Goal: Information Seeking & Learning: Learn about a topic

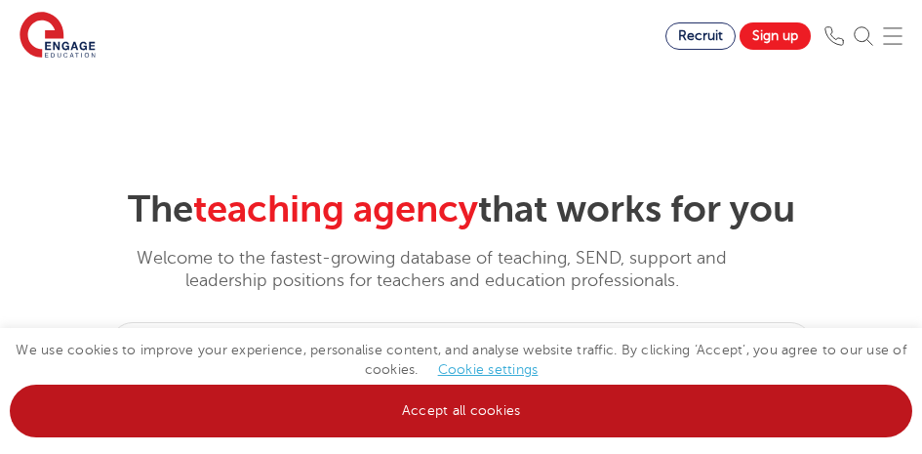
click at [404, 408] on link "Accept all cookies" at bounding box center [461, 410] width 902 height 53
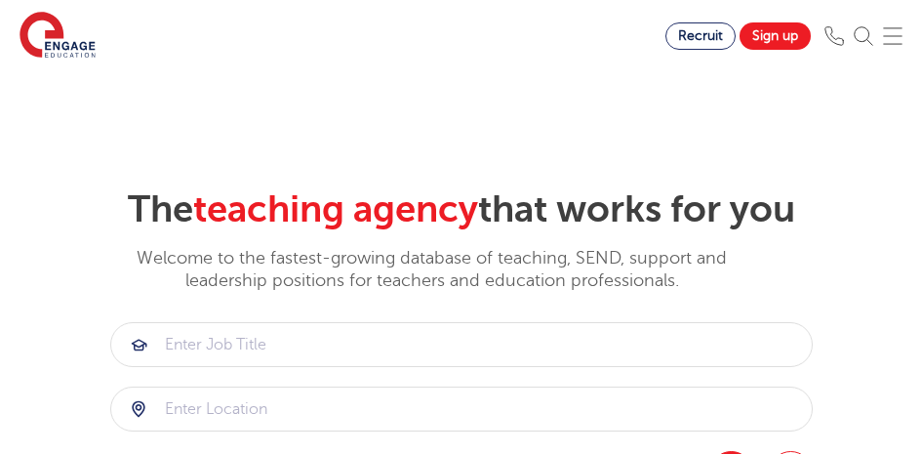
scroll to position [98, 0]
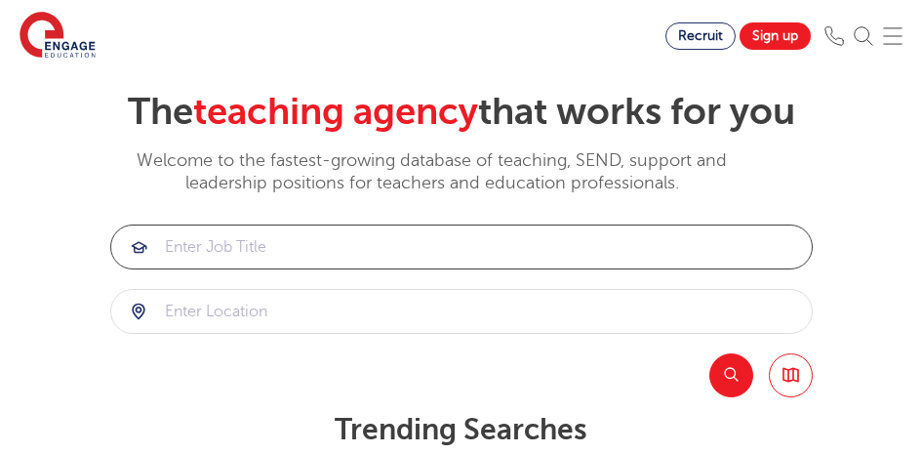
click at [261, 255] on input "search" at bounding box center [461, 246] width 700 height 43
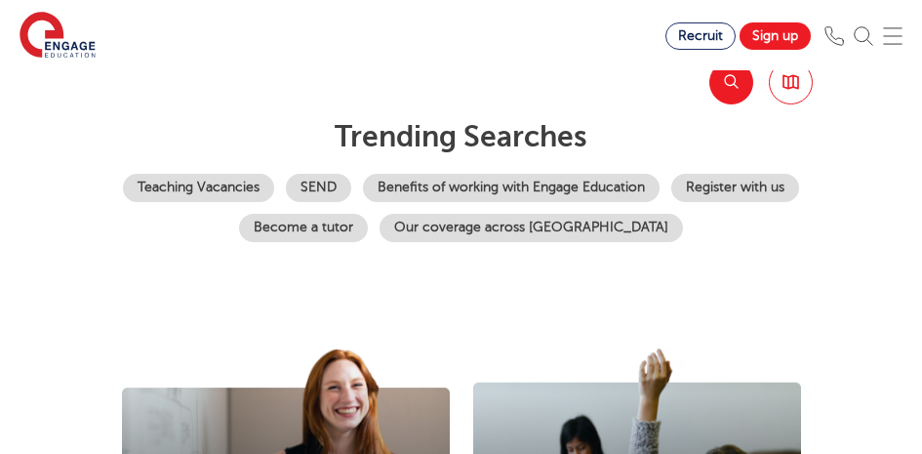
scroll to position [293, 0]
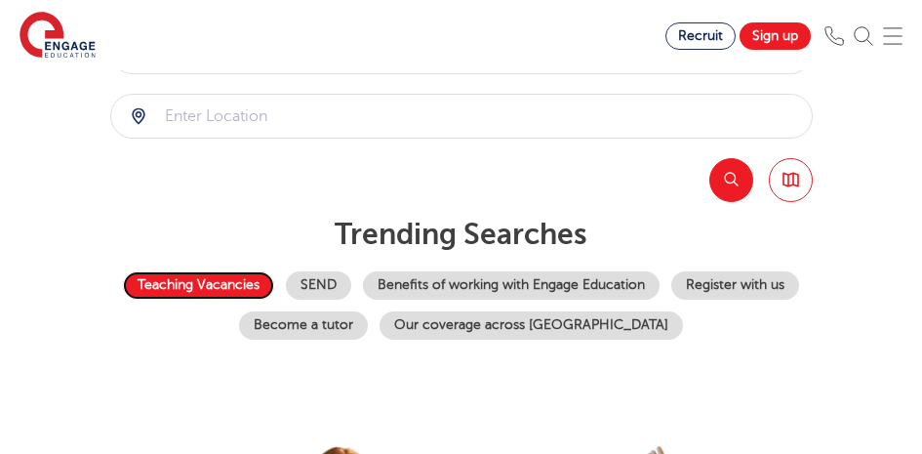
click at [213, 288] on link "Teaching Vacancies" at bounding box center [198, 285] width 151 height 28
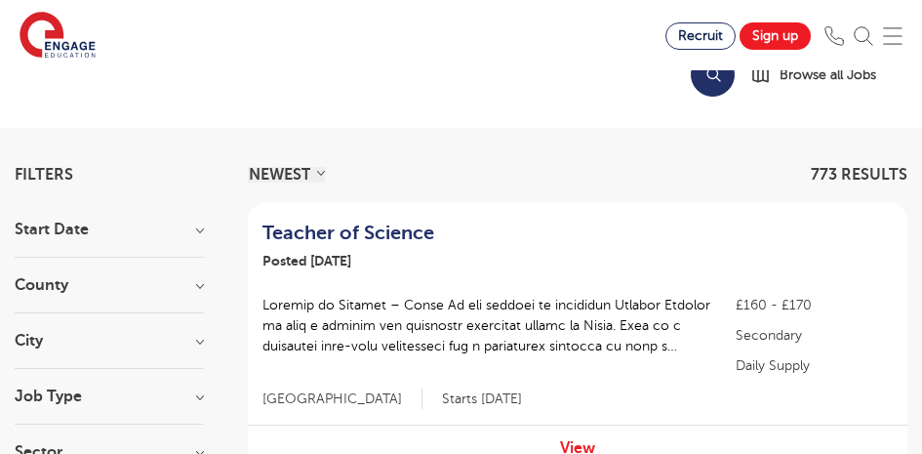
scroll to position [195, 0]
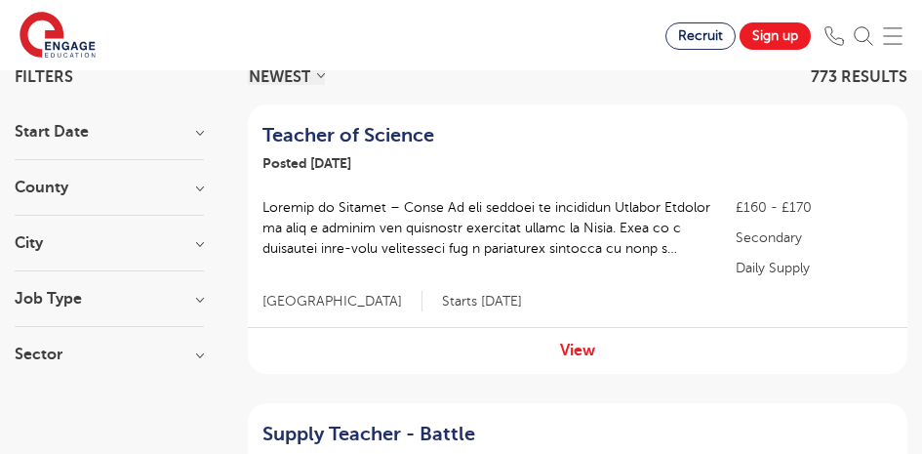
click at [200, 301] on h3 "Job Type" at bounding box center [109, 299] width 189 height 16
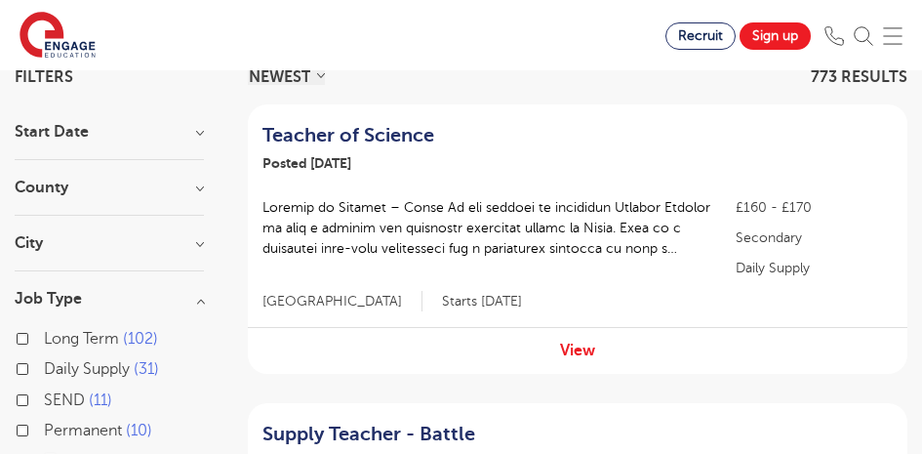
scroll to position [293, 0]
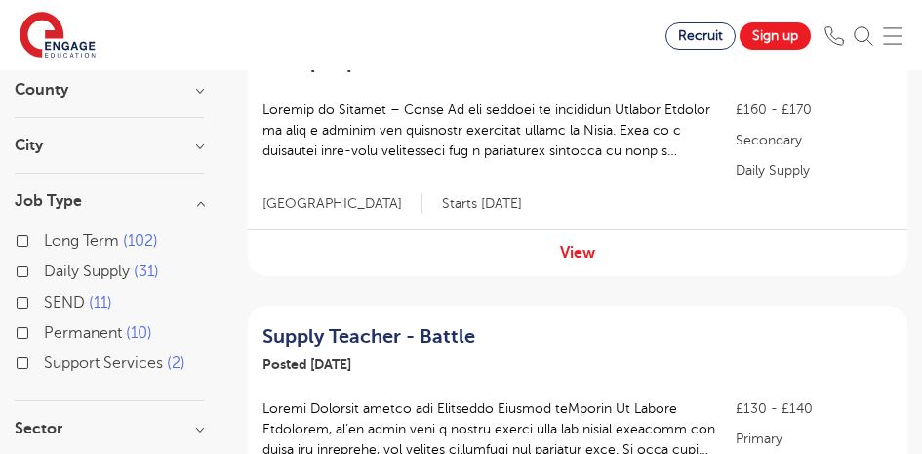
click at [44, 240] on label "Long Term 102" at bounding box center [101, 240] width 114 height 25
click at [44, 240] on input "Long Term 102" at bounding box center [50, 238] width 13 height 13
checkbox input "true"
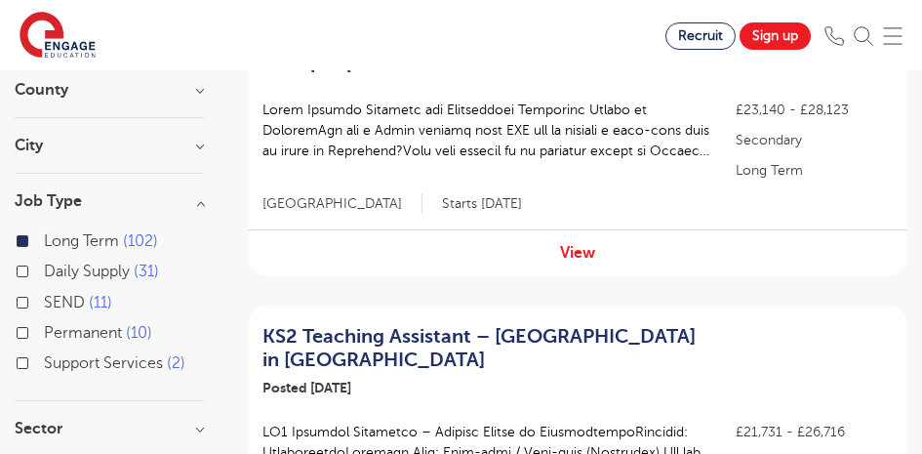
click at [202, 148] on h3 "City" at bounding box center [109, 146] width 189 height 16
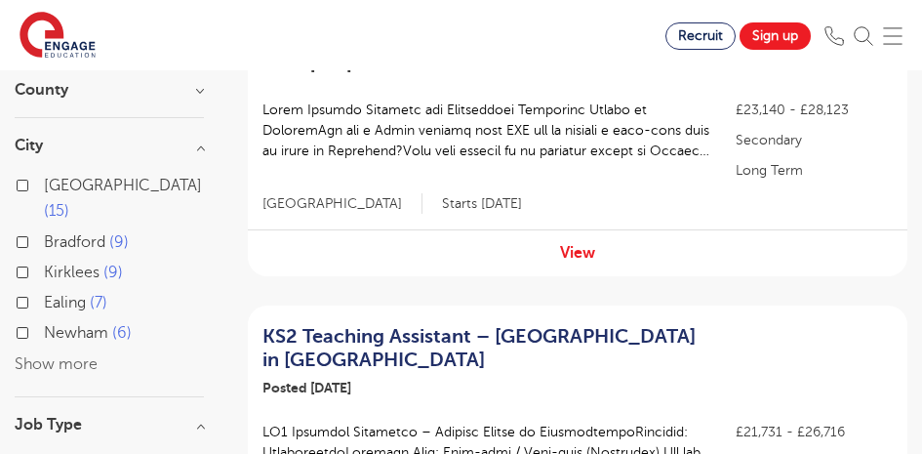
click at [48, 355] on button "Show more" at bounding box center [56, 364] width 83 height 18
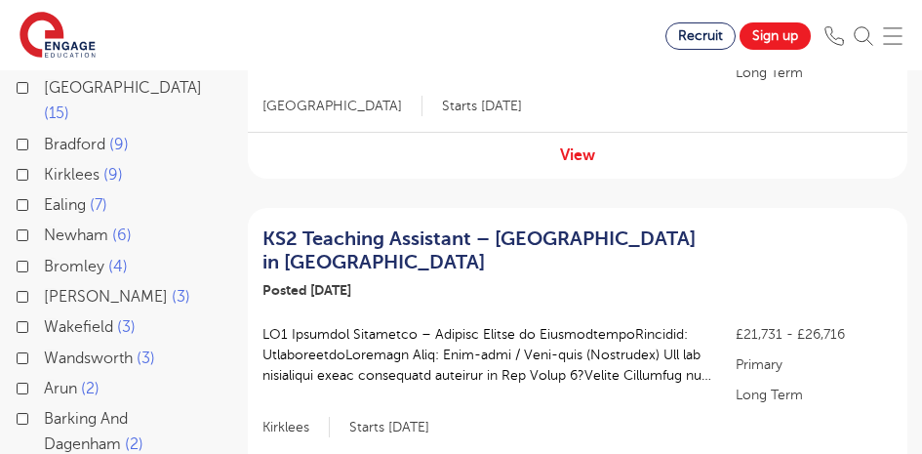
scroll to position [293, 0]
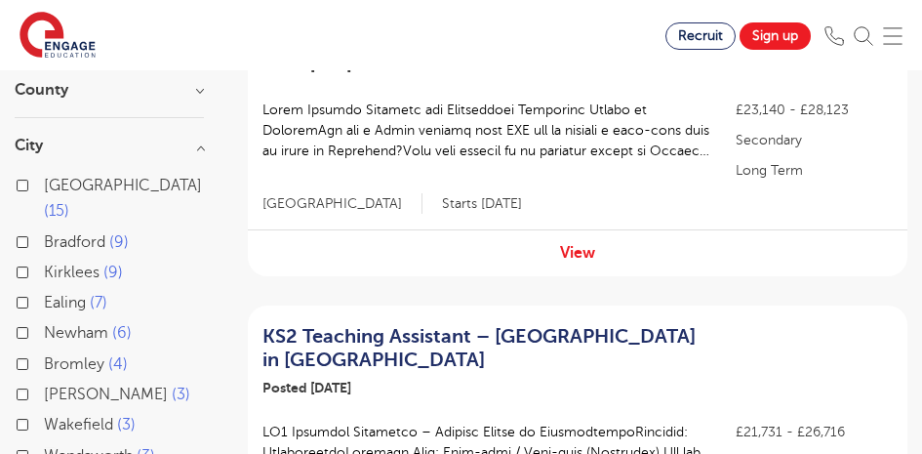
click at [197, 144] on h3 "City" at bounding box center [109, 146] width 189 height 16
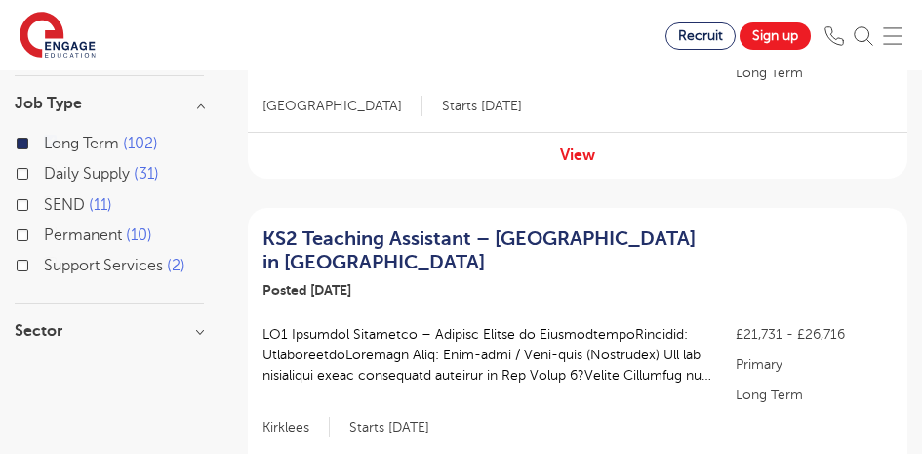
scroll to position [488, 0]
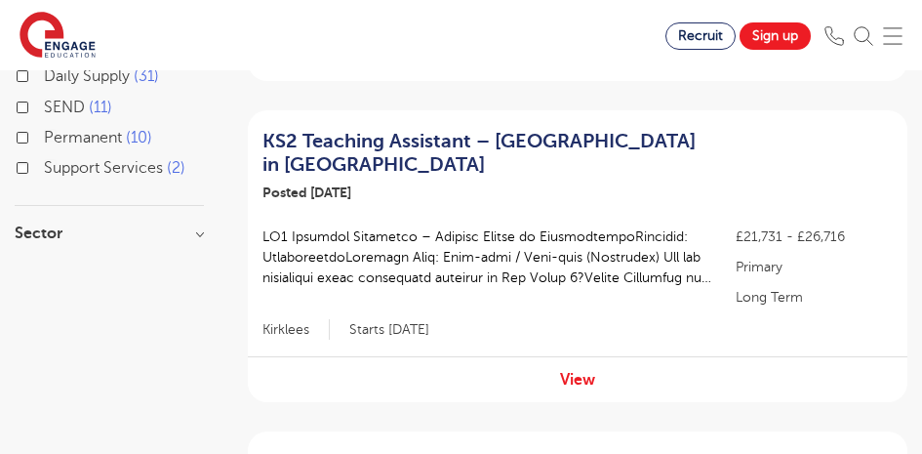
click at [201, 230] on h3 "Sector" at bounding box center [109, 233] width 189 height 16
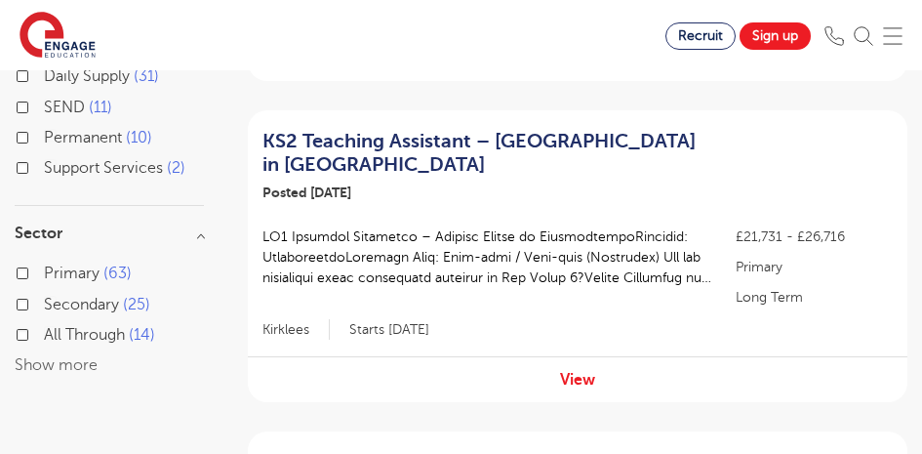
click at [201, 230] on h3 "Sector" at bounding box center [109, 233] width 189 height 16
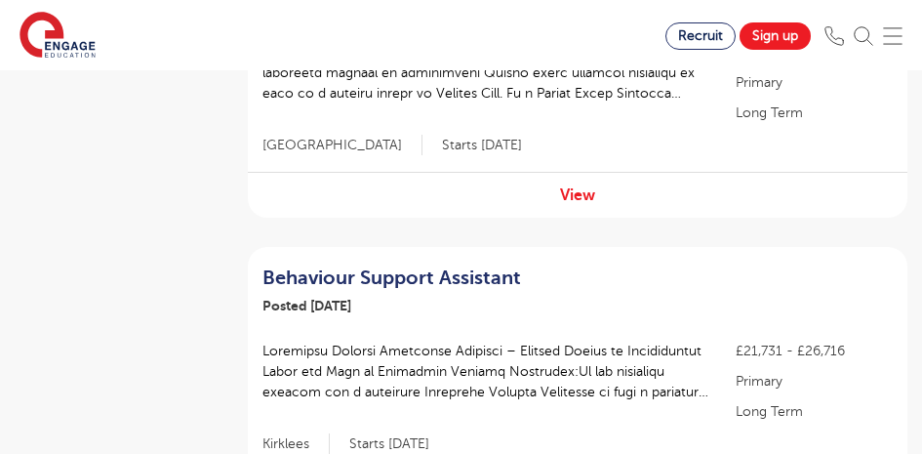
scroll to position [1366, 0]
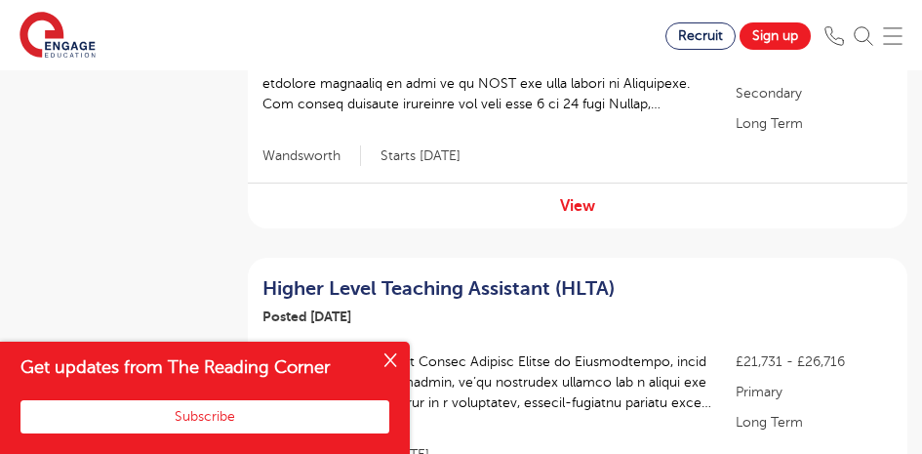
scroll to position [1951, 0]
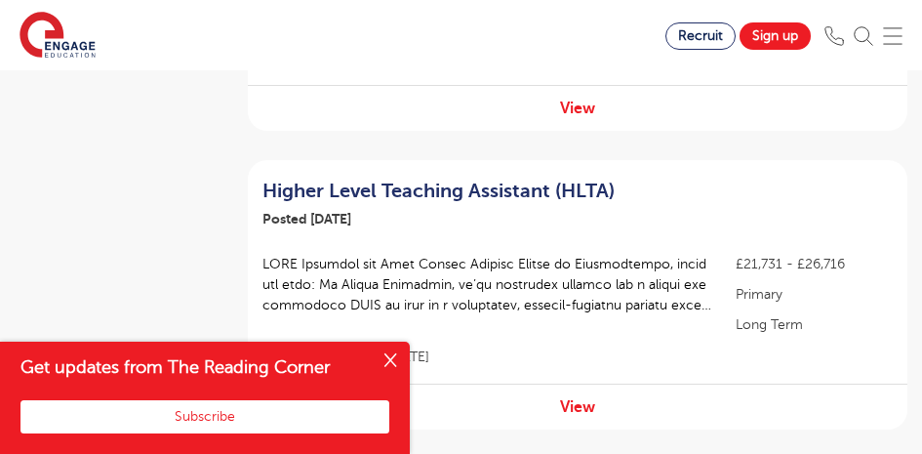
click at [395, 365] on button "Close" at bounding box center [390, 360] width 39 height 39
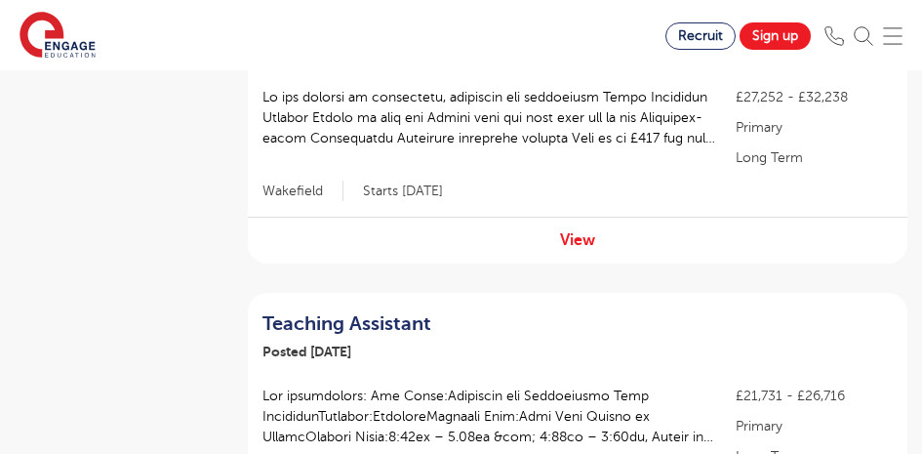
scroll to position [2537, 0]
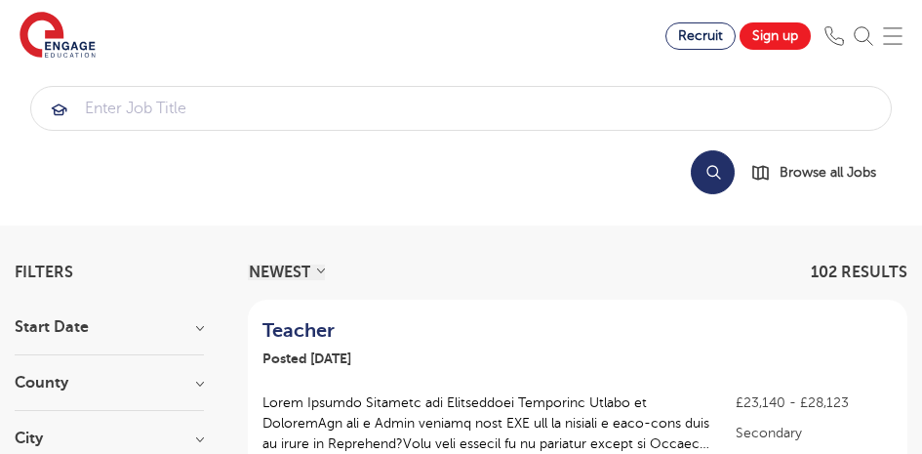
click at [892, 34] on div "Recruit Sign up" at bounding box center [793, 35] width 257 height 27
click at [899, 34] on img at bounding box center [893, 36] width 20 height 20
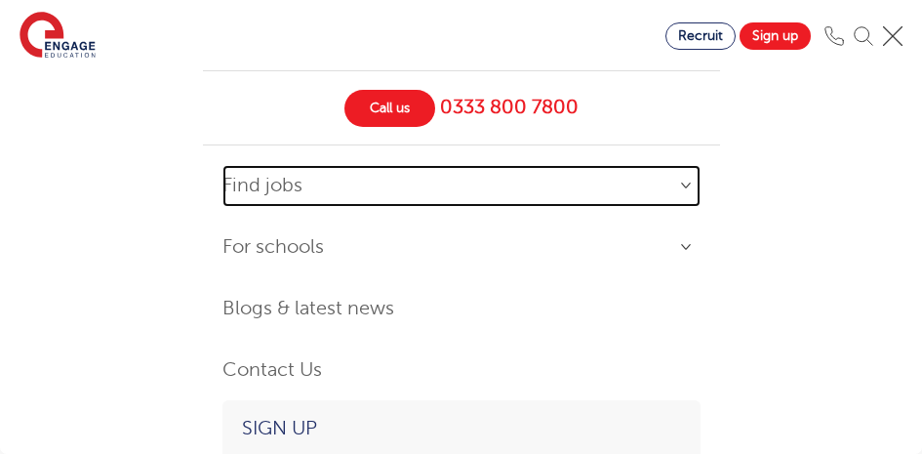
click at [281, 188] on link "Find jobs" at bounding box center [461, 186] width 478 height 42
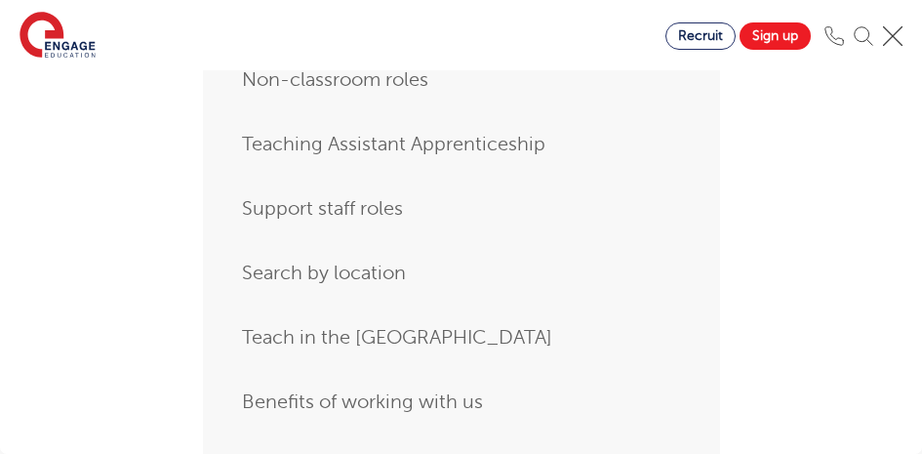
scroll to position [390, 0]
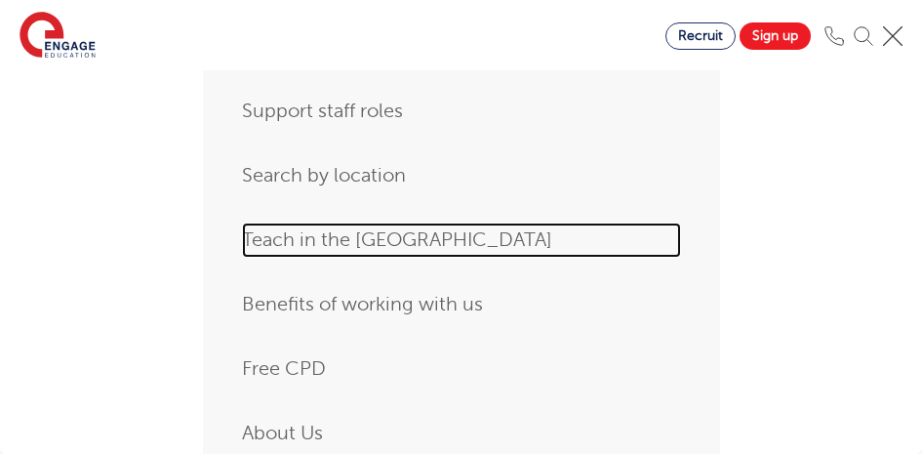
click at [336, 235] on link "Teach in the [GEOGRAPHIC_DATA]" at bounding box center [461, 239] width 439 height 35
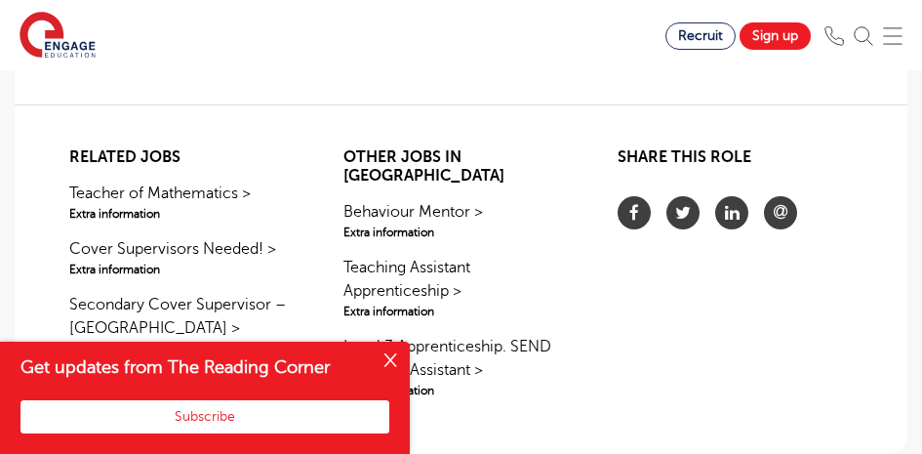
scroll to position [1951, 0]
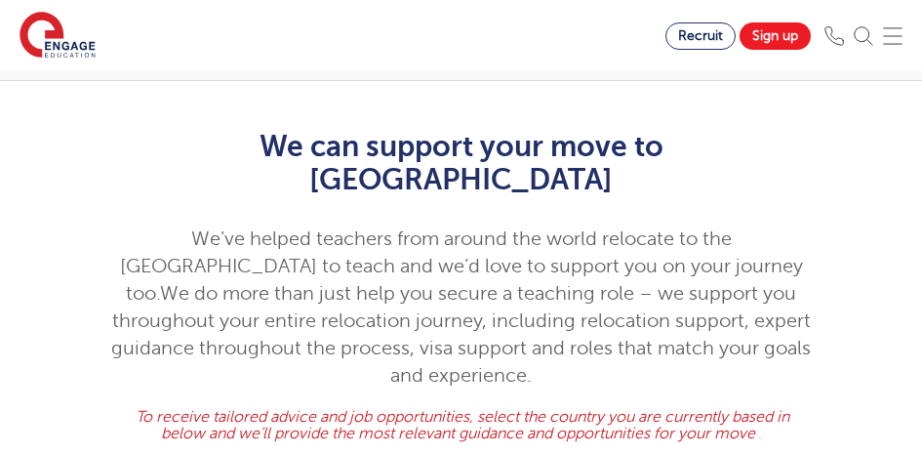
scroll to position [976, 0]
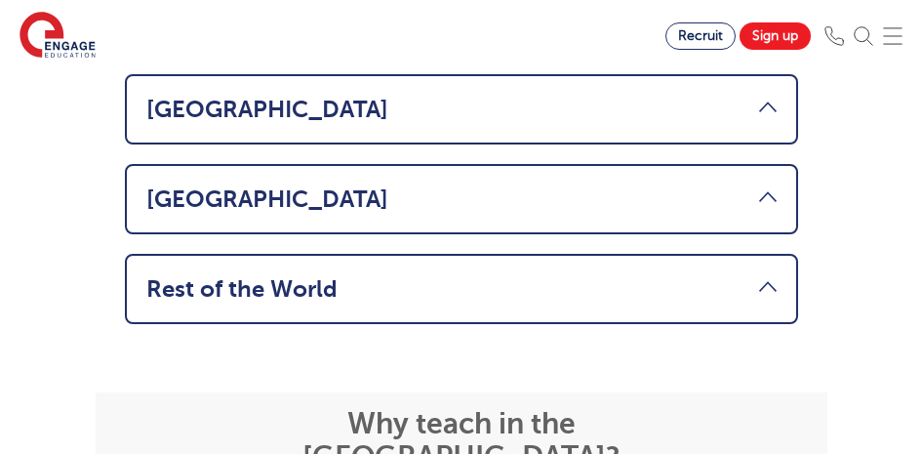
click at [419, 275] on link "Rest of the World" at bounding box center [461, 288] width 630 height 27
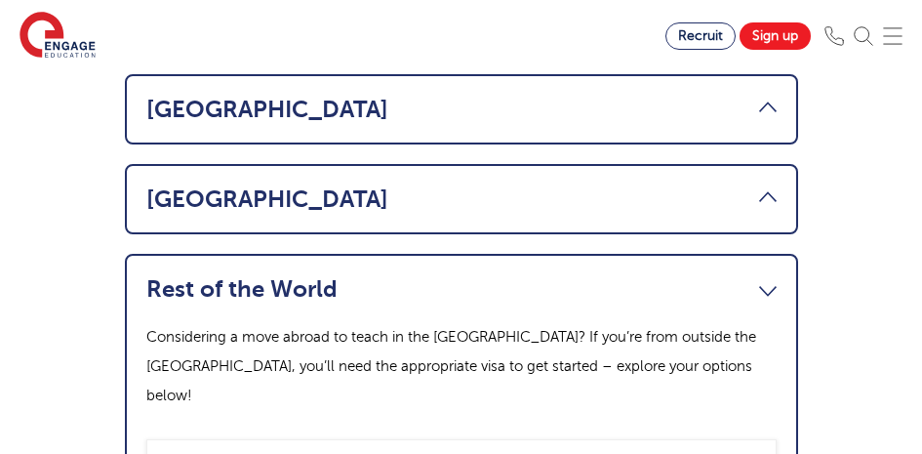
scroll to position [1785, 0]
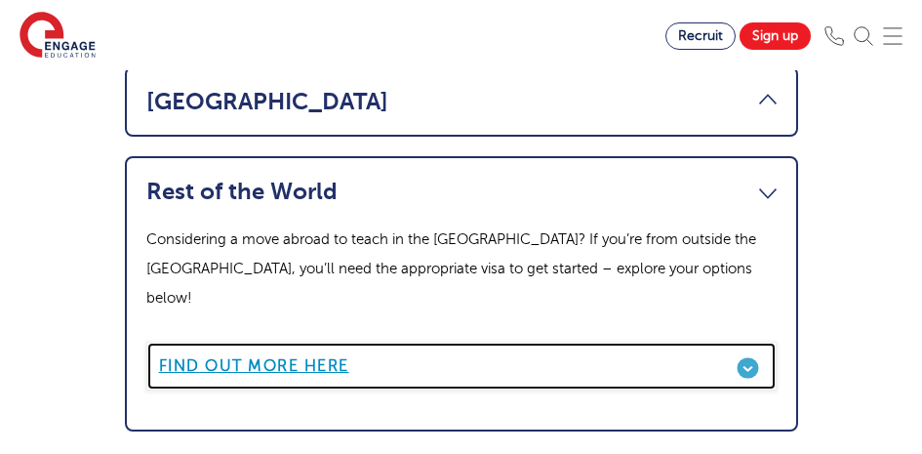
click at [263, 357] on b "Find out more here" at bounding box center [254, 366] width 190 height 18
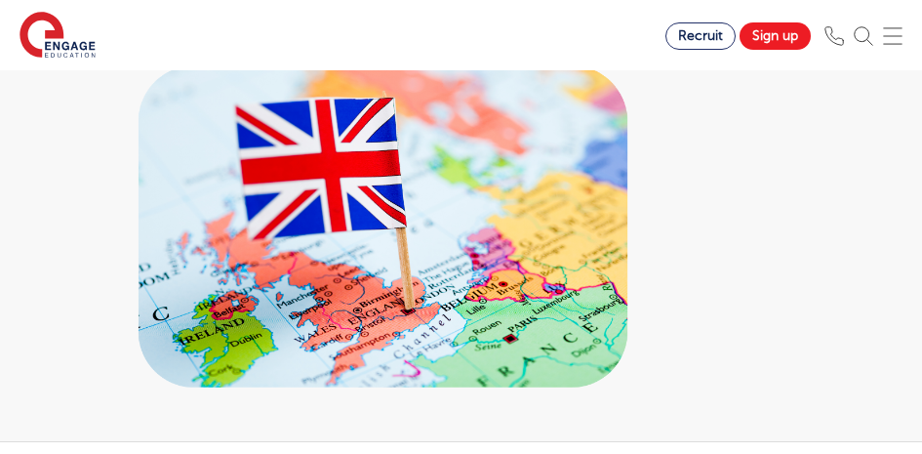
scroll to position [0, 0]
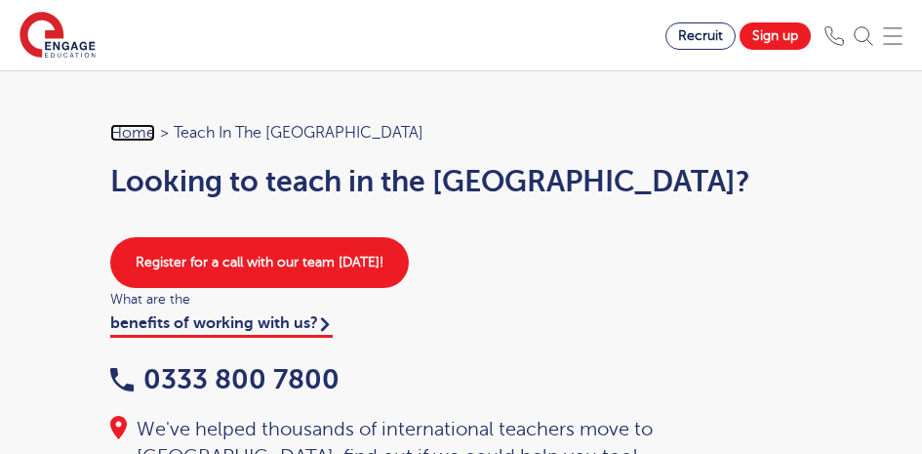
click at [125, 131] on link "Home" at bounding box center [132, 133] width 45 height 18
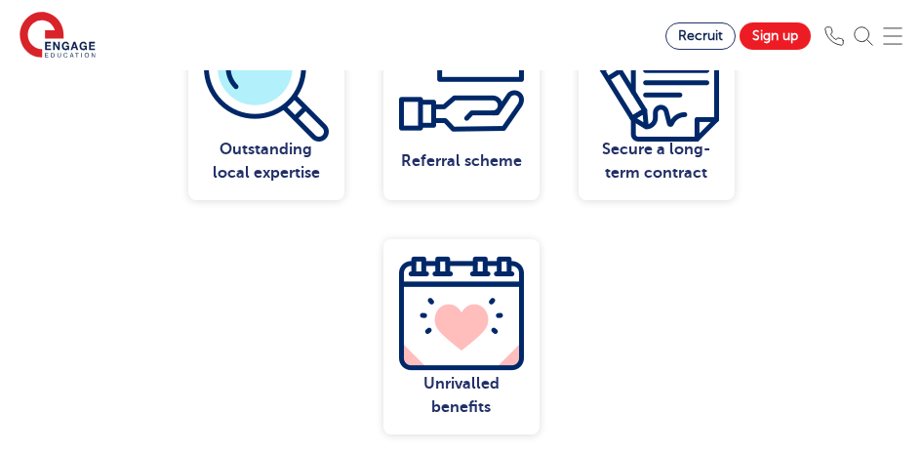
scroll to position [1073, 0]
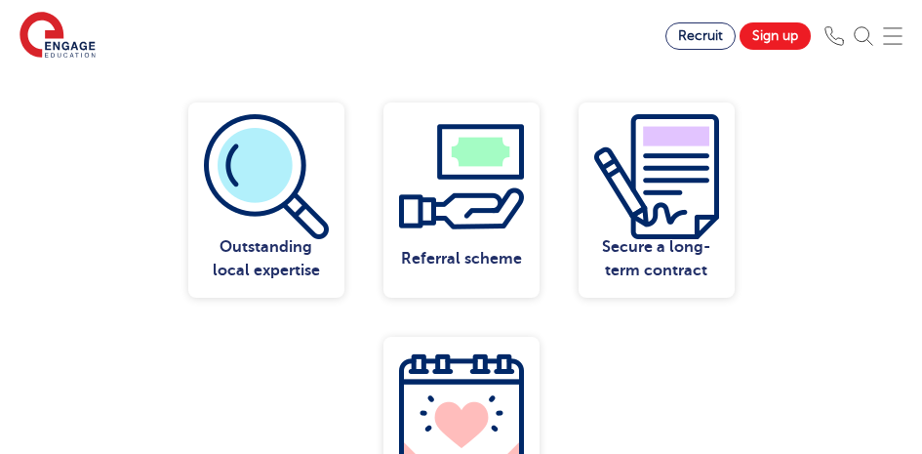
click at [449, 220] on img at bounding box center [461, 176] width 125 height 125
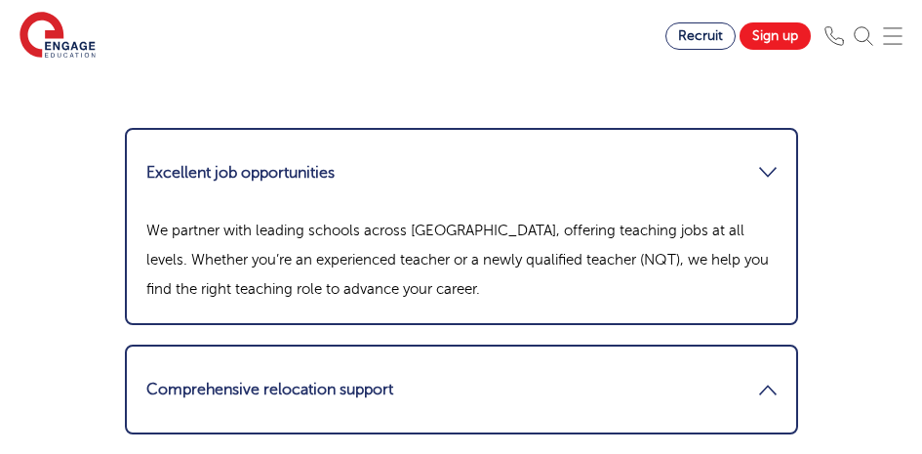
scroll to position [3317, 0]
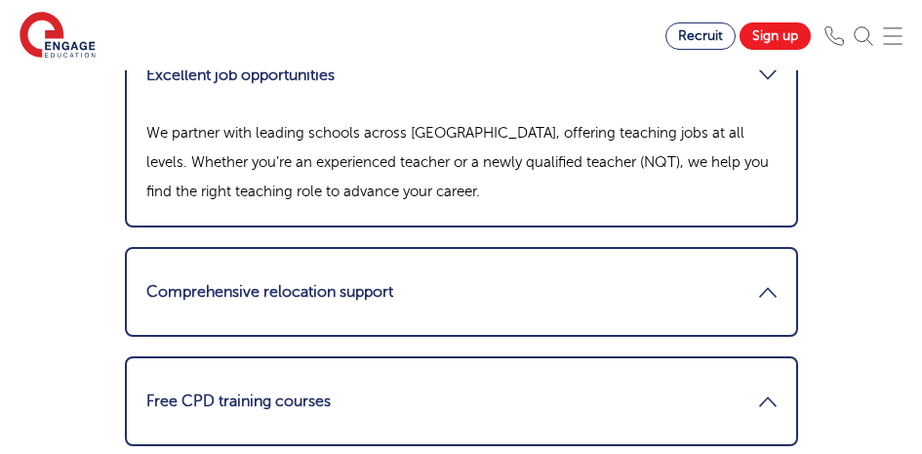
click at [421, 272] on link "Comprehensive relocation support" at bounding box center [461, 291] width 630 height 47
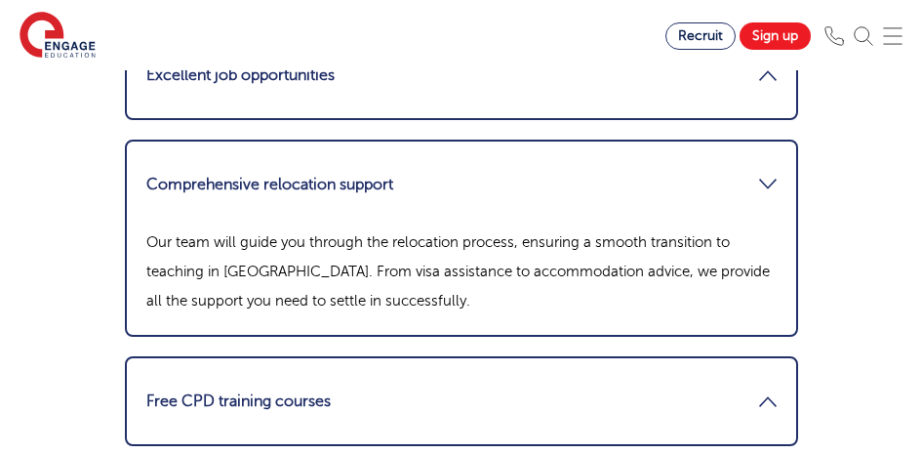
scroll to position [3512, 0]
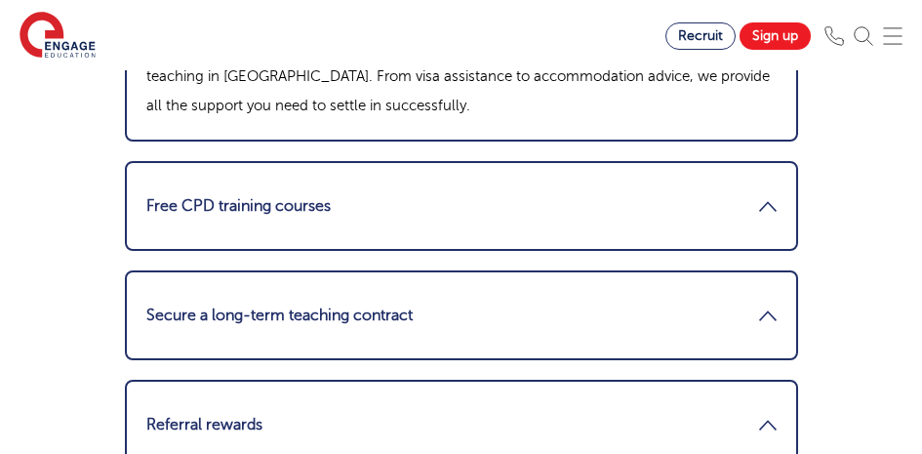
click at [333, 182] on link "Free CPD training courses" at bounding box center [461, 205] width 630 height 47
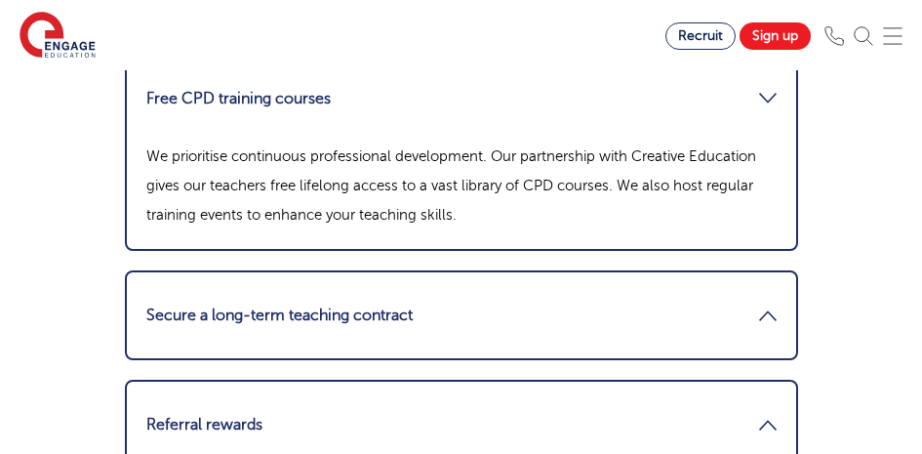
scroll to position [3610, 0]
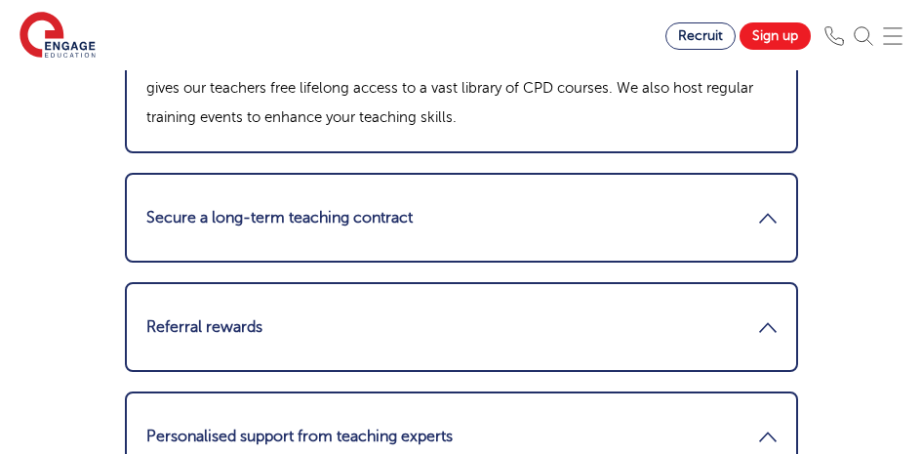
click at [394, 195] on link "Secure a long-term teaching contract" at bounding box center [461, 217] width 630 height 47
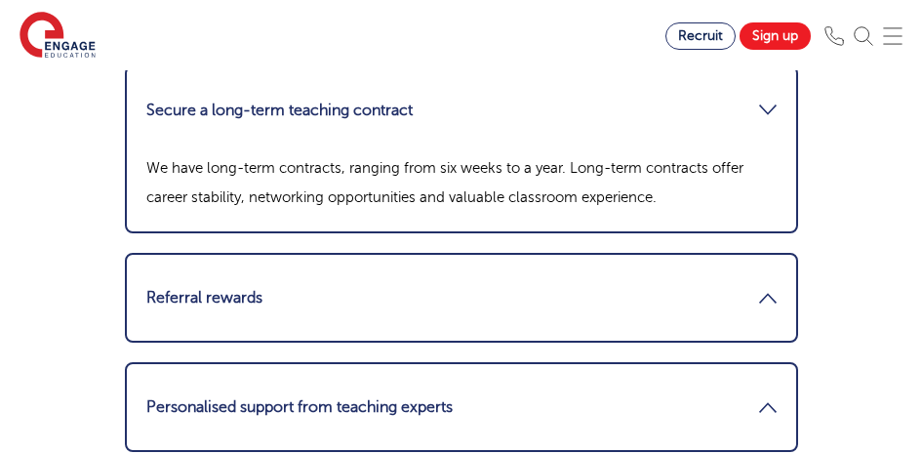
scroll to position [3707, 0]
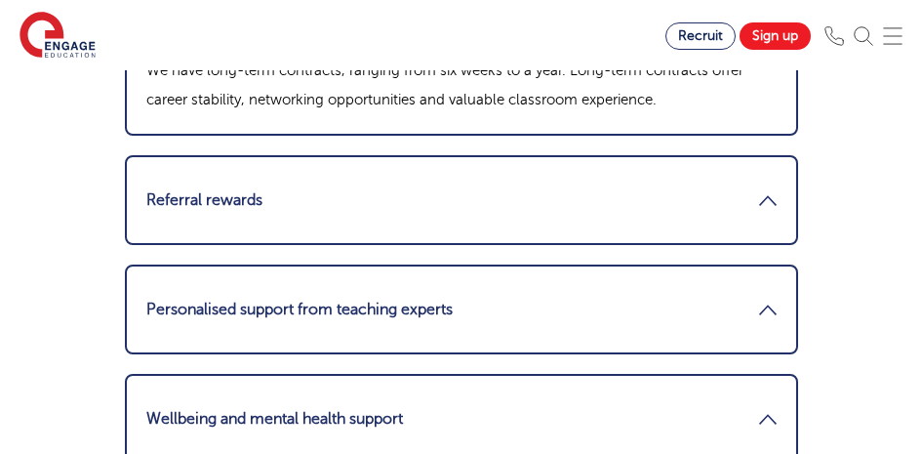
click at [341, 177] on link "Referral rewards" at bounding box center [461, 200] width 630 height 47
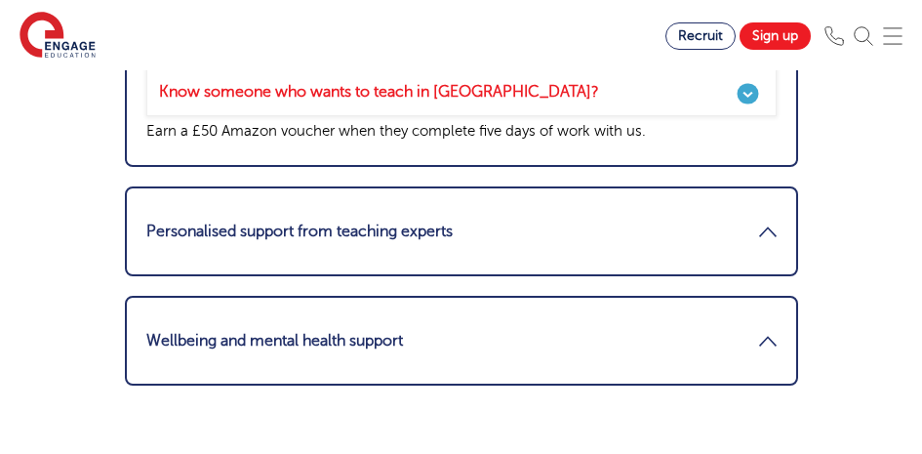
scroll to position [3902, 0]
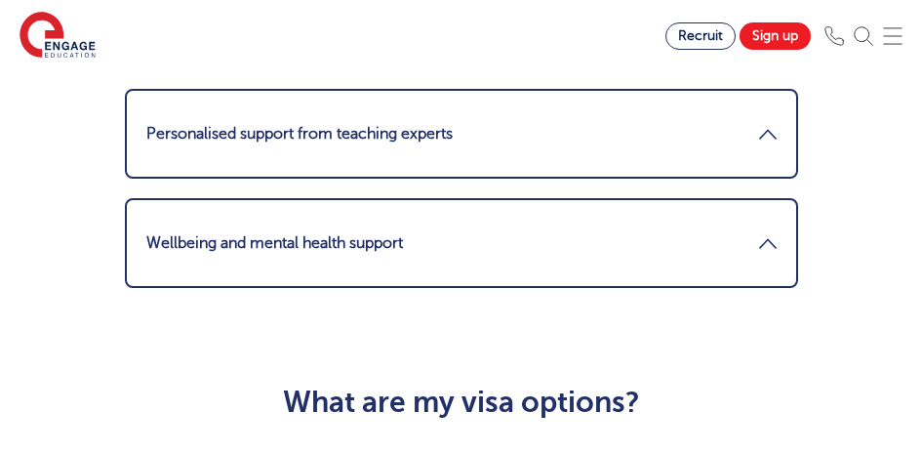
click at [308, 117] on link "Personalised support from teaching experts" at bounding box center [461, 133] width 630 height 47
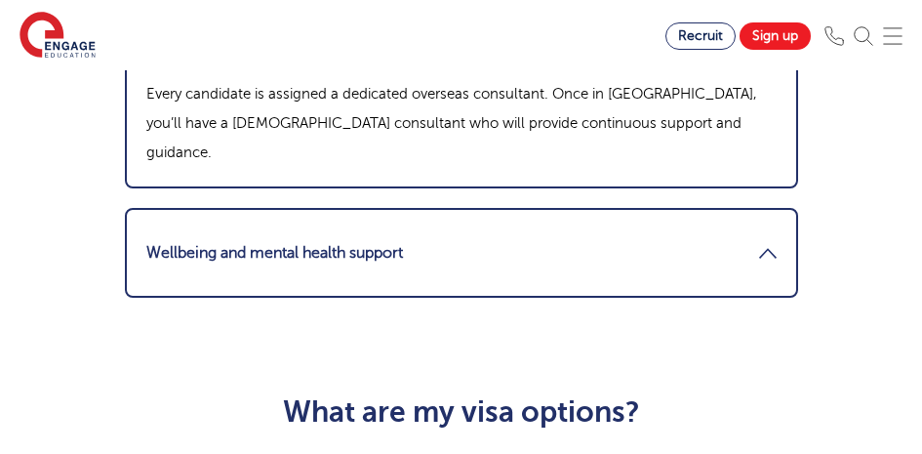
click at [304, 229] on link "Wellbeing and mental health support" at bounding box center [461, 252] width 630 height 47
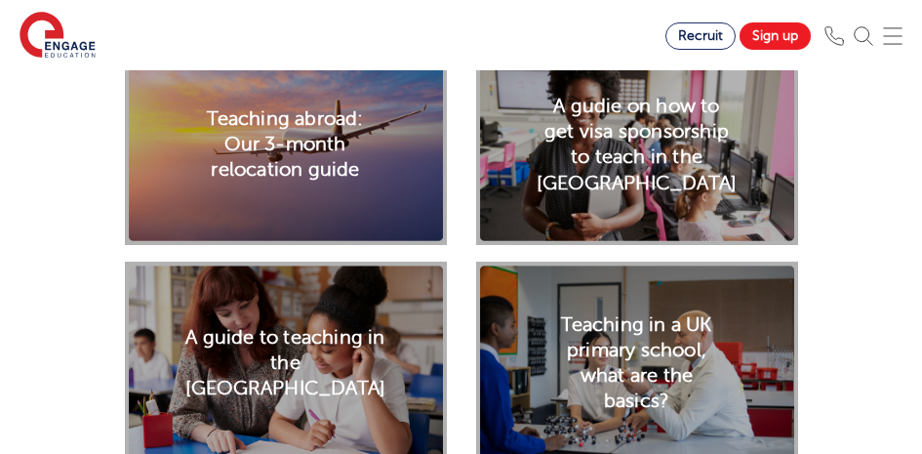
scroll to position [6634, 0]
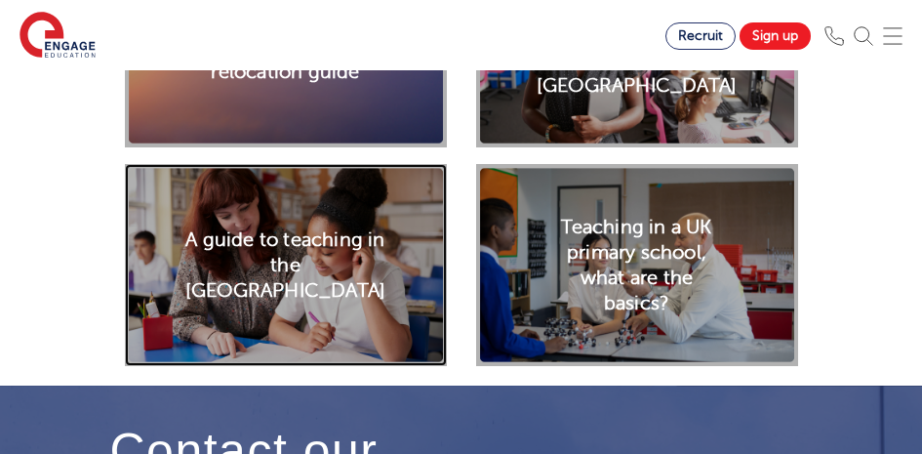
click at [281, 226] on h2 "A guide to teaching in the UK" at bounding box center [285, 264] width 200 height 77
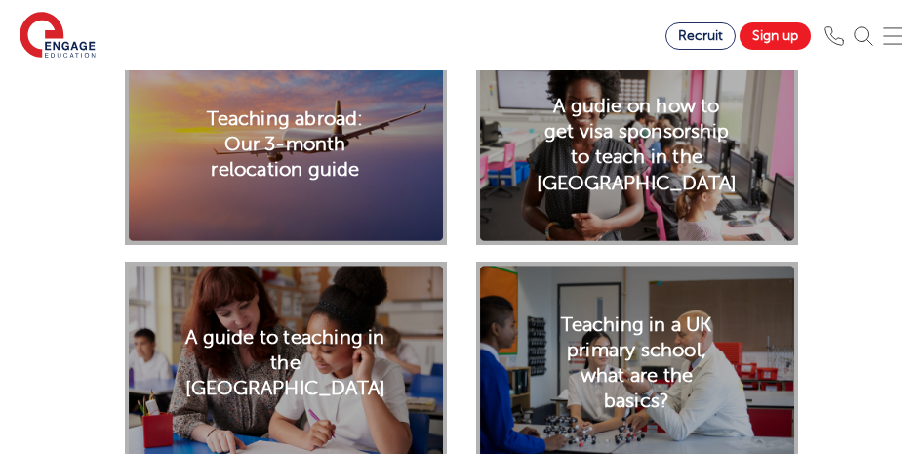
scroll to position [6341, 0]
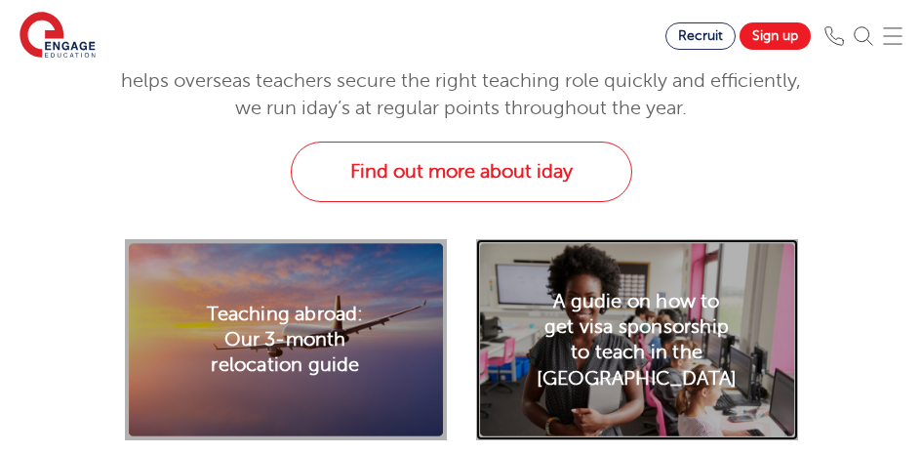
click at [633, 288] on h2 "A gudie on how to get visa sponsorship to teach in the UK" at bounding box center [637, 339] width 200 height 102
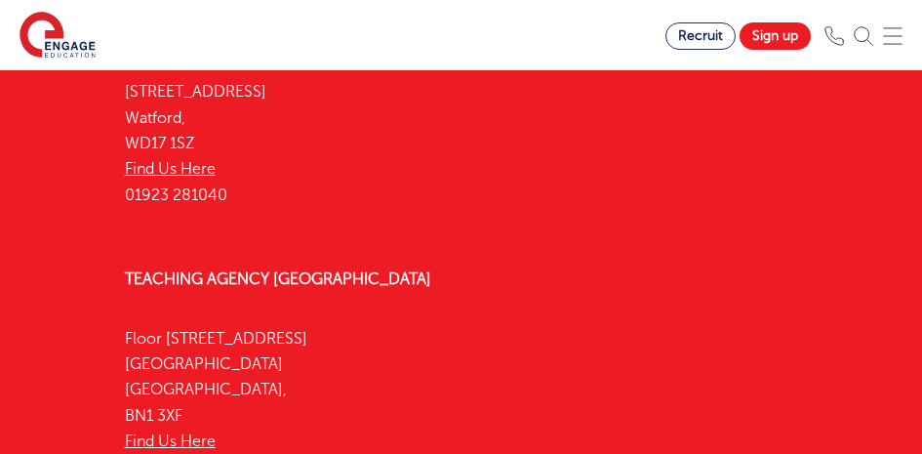
scroll to position [6927, 0]
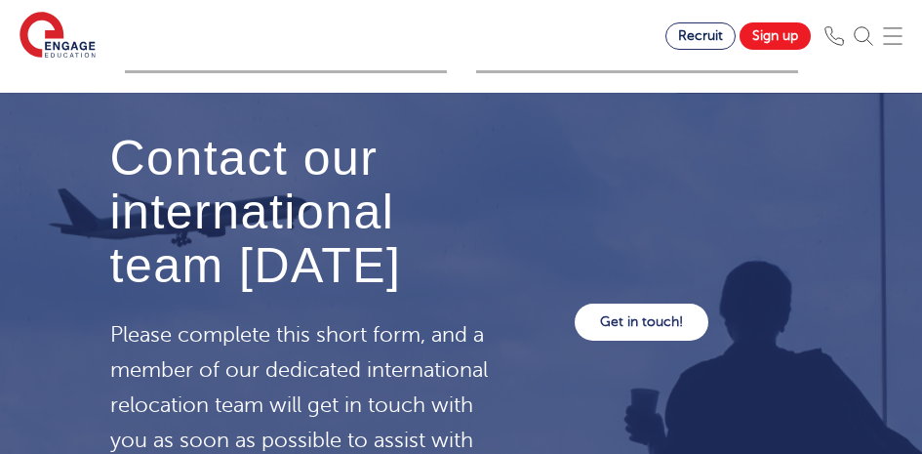
drag, startPoint x: 248, startPoint y: 394, endPoint x: 173, endPoint y: 394, distance: 75.1
click at [173, 394] on p "Please complete this short form, and a member of our dedicated international re…" at bounding box center [300, 405] width 380 height 177
copy p "nquiry."
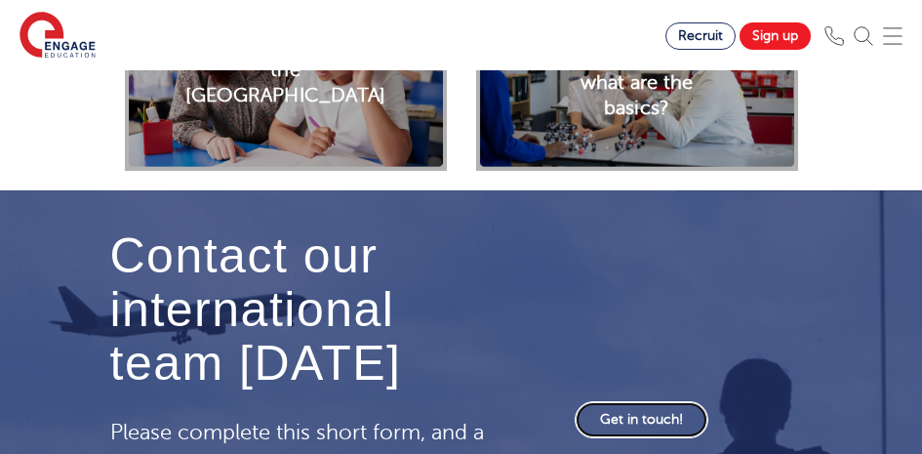
click at [649, 401] on link "Get in touch!" at bounding box center [642, 419] width 134 height 37
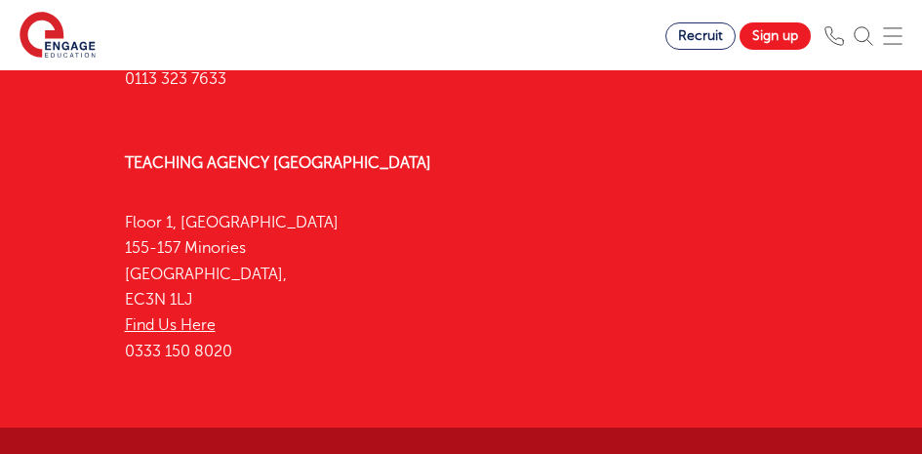
scroll to position [5463, 0]
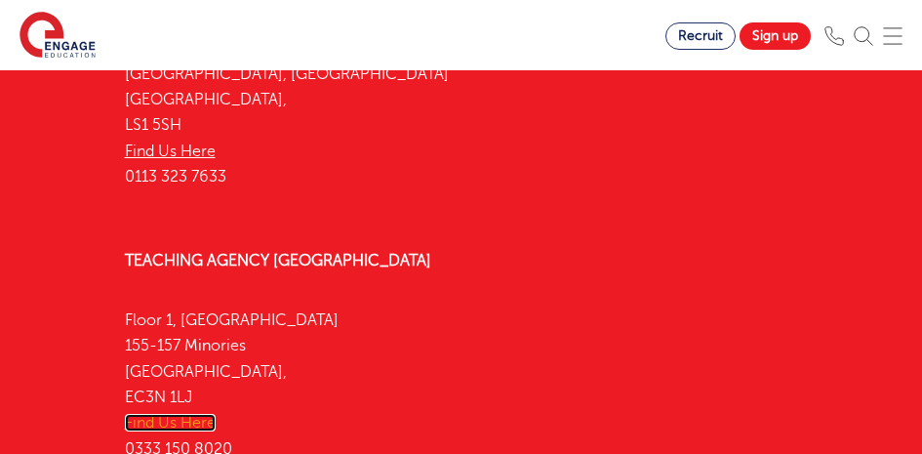
click at [181, 414] on link "Find Us Here" at bounding box center [170, 423] width 91 height 18
click at [195, 414] on link "Find Us Here" at bounding box center [170, 423] width 91 height 18
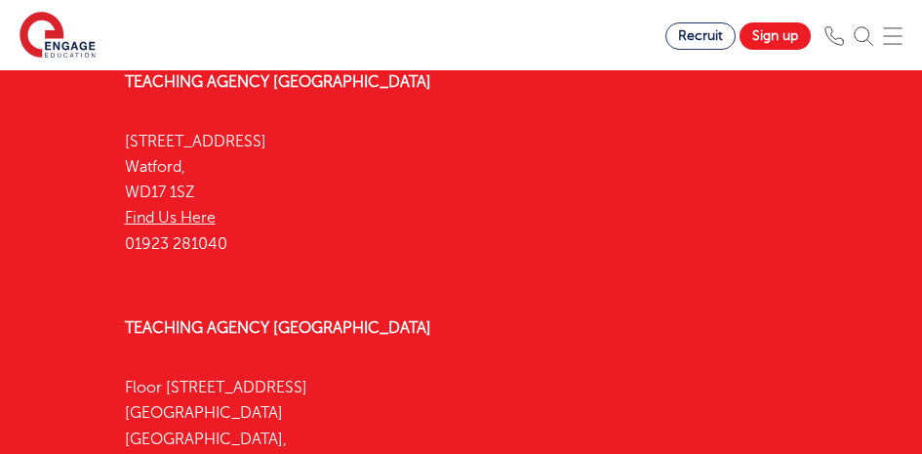
scroll to position [4683, 0]
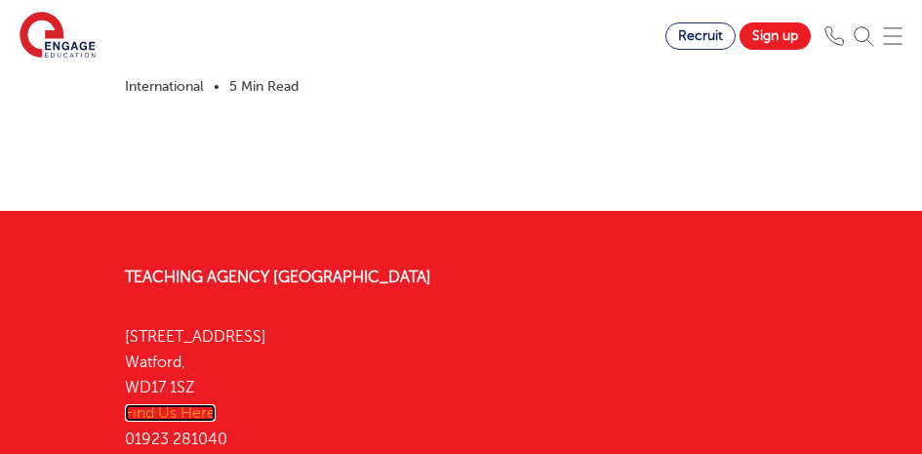
click at [199, 404] on link "Find Us Here" at bounding box center [170, 413] width 91 height 18
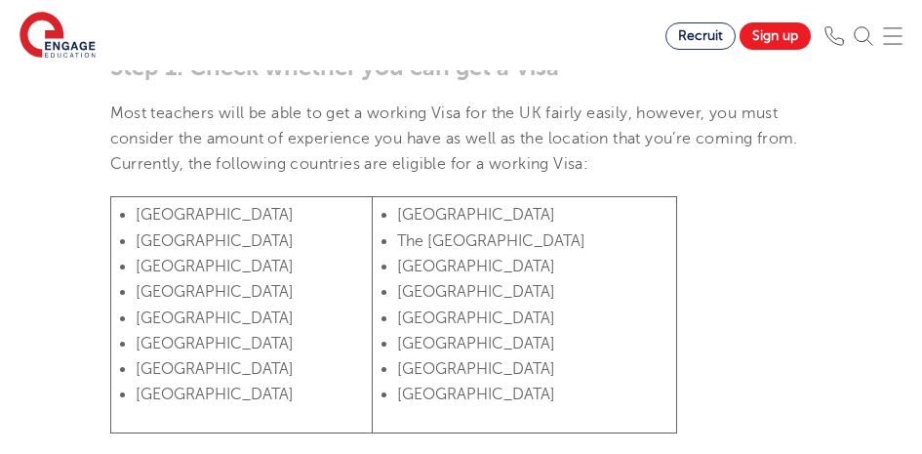
scroll to position [98, 0]
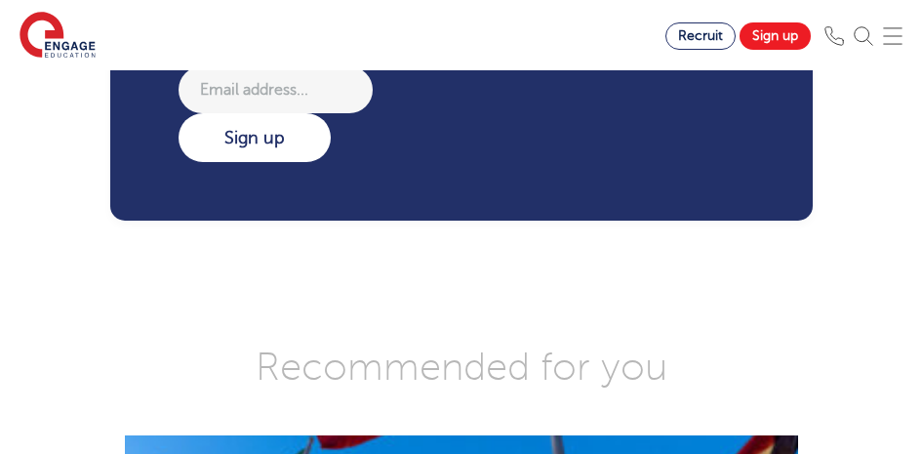
scroll to position [2829, 0]
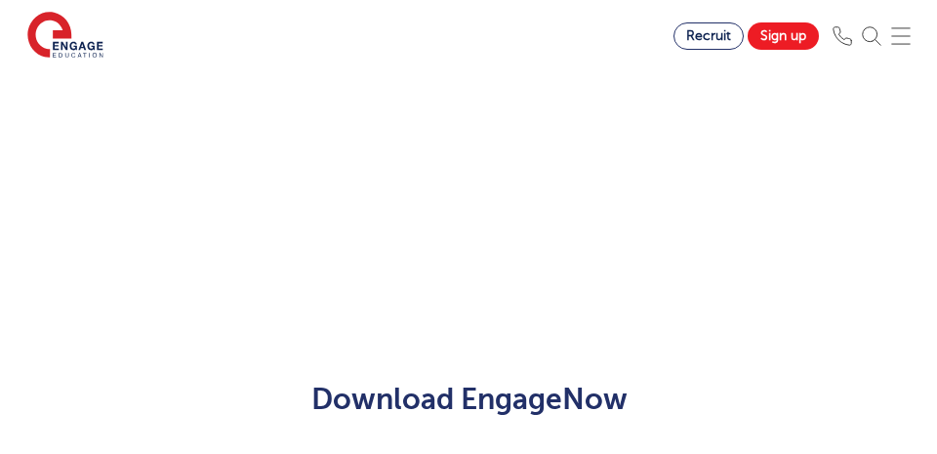
scroll to position [878, 0]
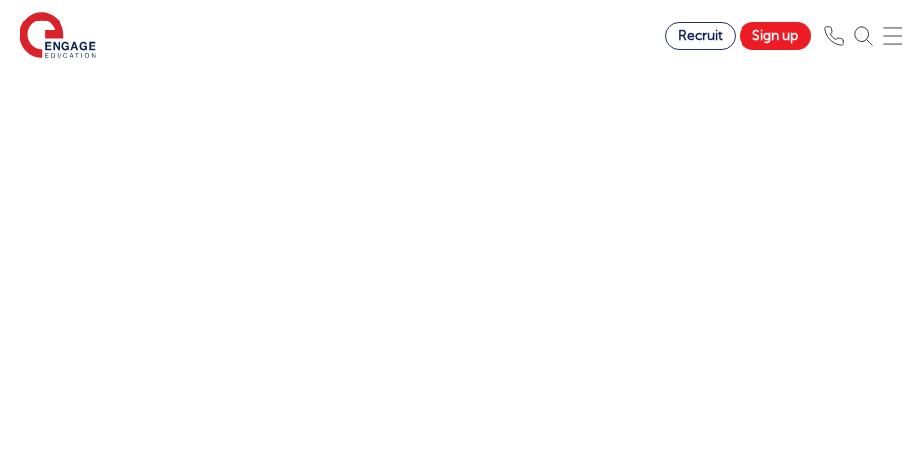
click at [873, 41] on img at bounding box center [864, 36] width 20 height 20
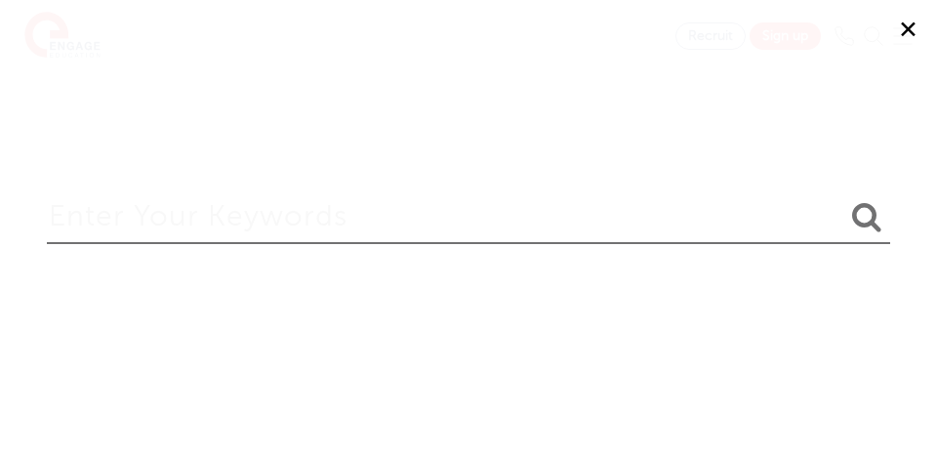
click at [260, 253] on form at bounding box center [468, 221] width 843 height 83
click at [262, 228] on input "search" at bounding box center [468, 211] width 843 height 63
type input "cost"
click at [843, 200] on button "submit" at bounding box center [866, 218] width 47 height 36
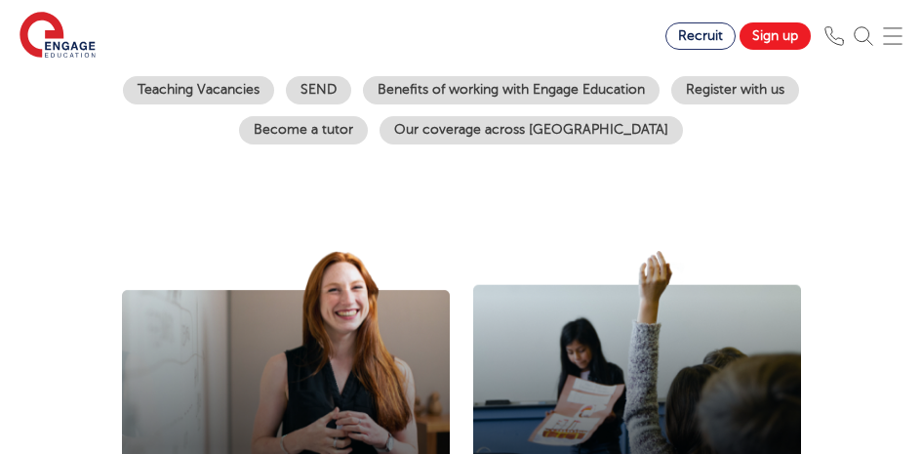
scroll to position [683, 0]
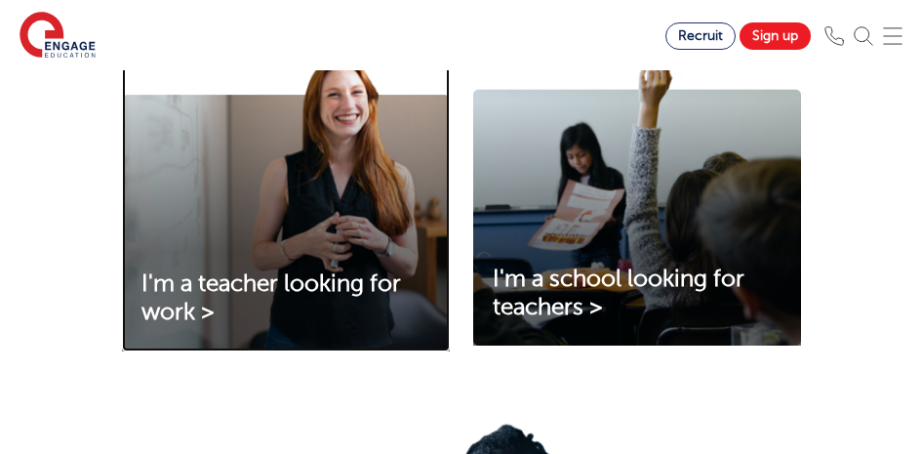
click at [260, 214] on img at bounding box center [286, 204] width 328 height 296
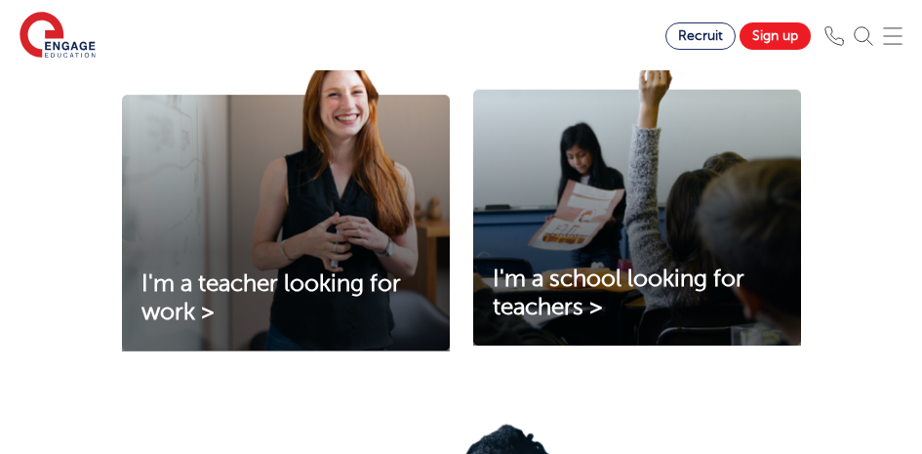
scroll to position [976, 0]
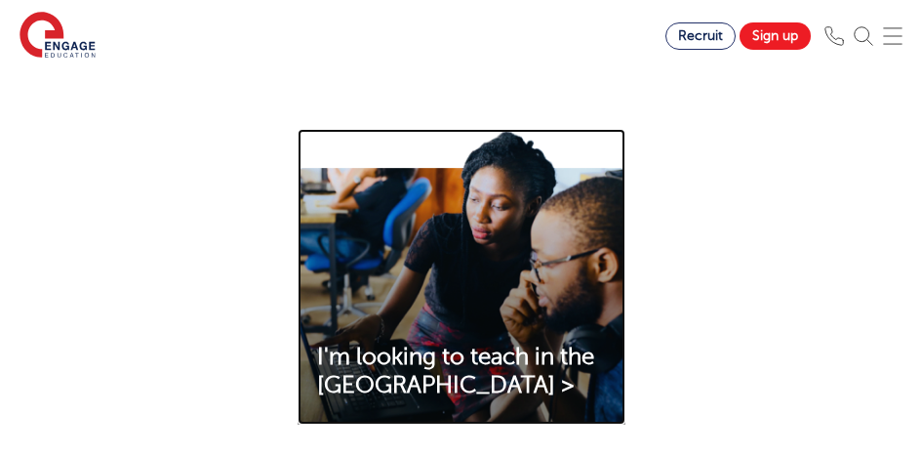
click at [391, 293] on img at bounding box center [462, 277] width 328 height 296
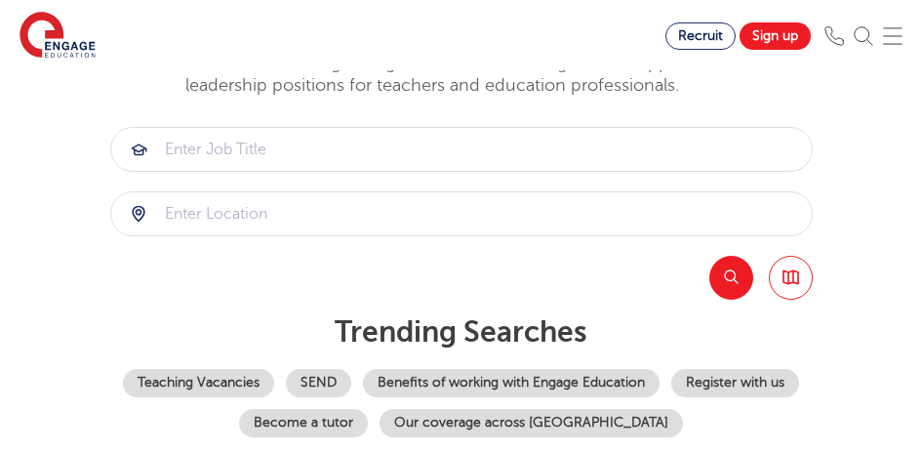
scroll to position [0, 0]
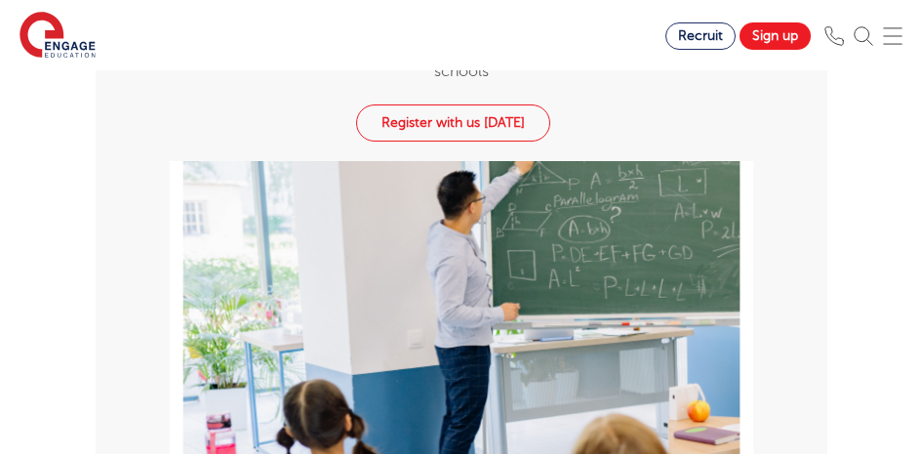
scroll to position [1951, 0]
